Goal: Communication & Community: Answer question/provide support

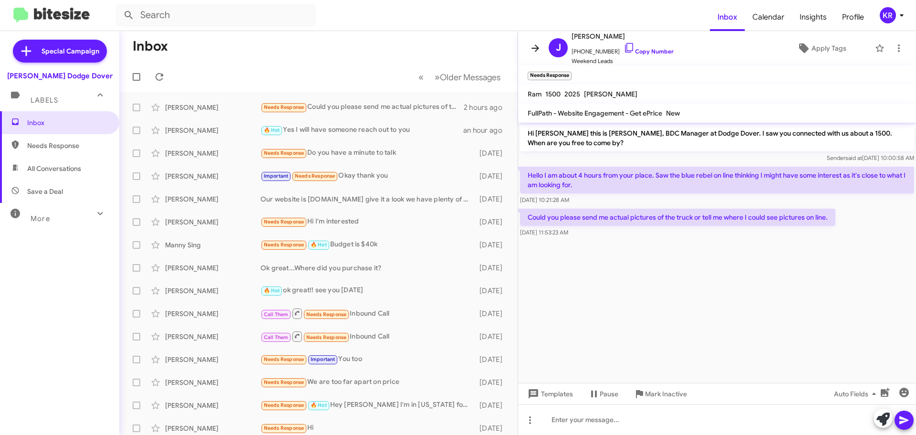
click at [532, 45] on icon at bounding box center [535, 47] width 11 height 11
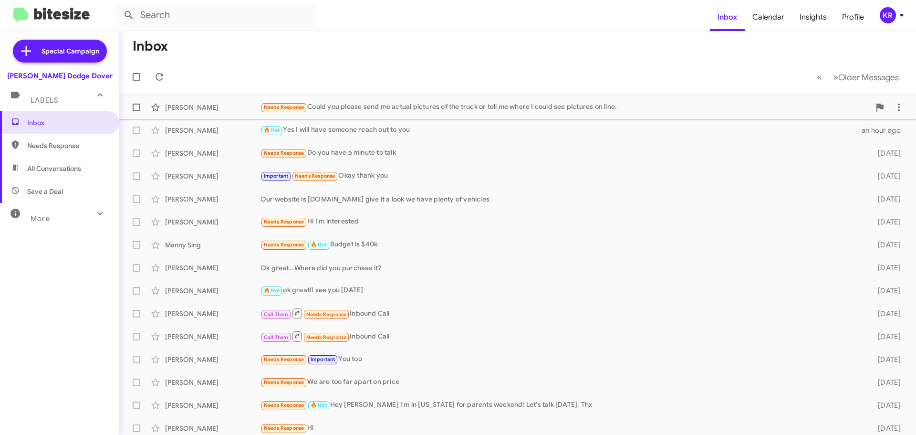
click at [372, 101] on div "[PERSON_NAME] Needs Response Could you please send me actual pictures of the tr…" at bounding box center [518, 107] width 782 height 19
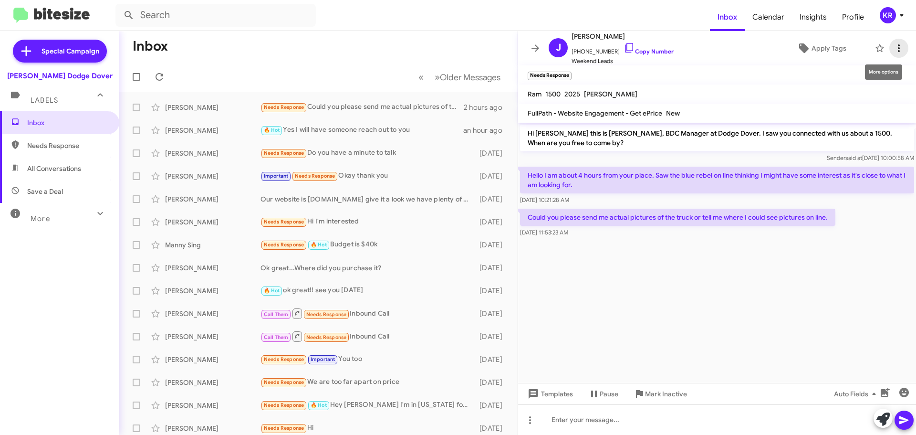
click at [893, 52] on icon at bounding box center [898, 47] width 11 height 11
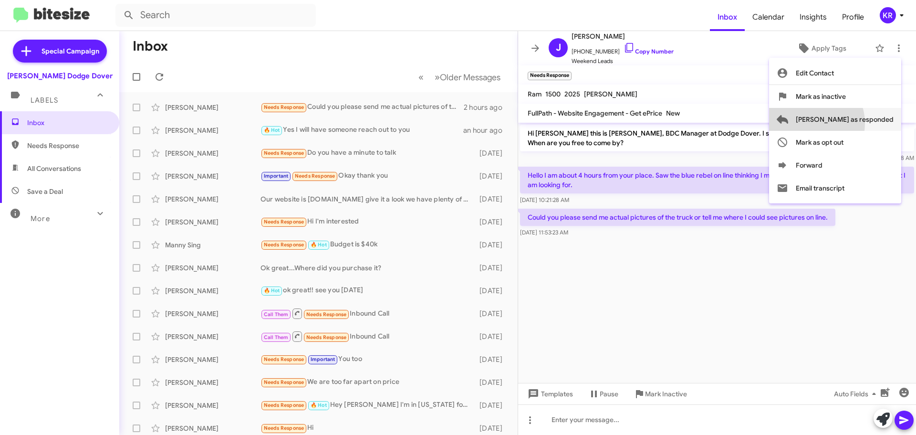
click at [848, 123] on span "[PERSON_NAME] as responded" at bounding box center [845, 119] width 98 height 23
